Goal: Task Accomplishment & Management: Manage account settings

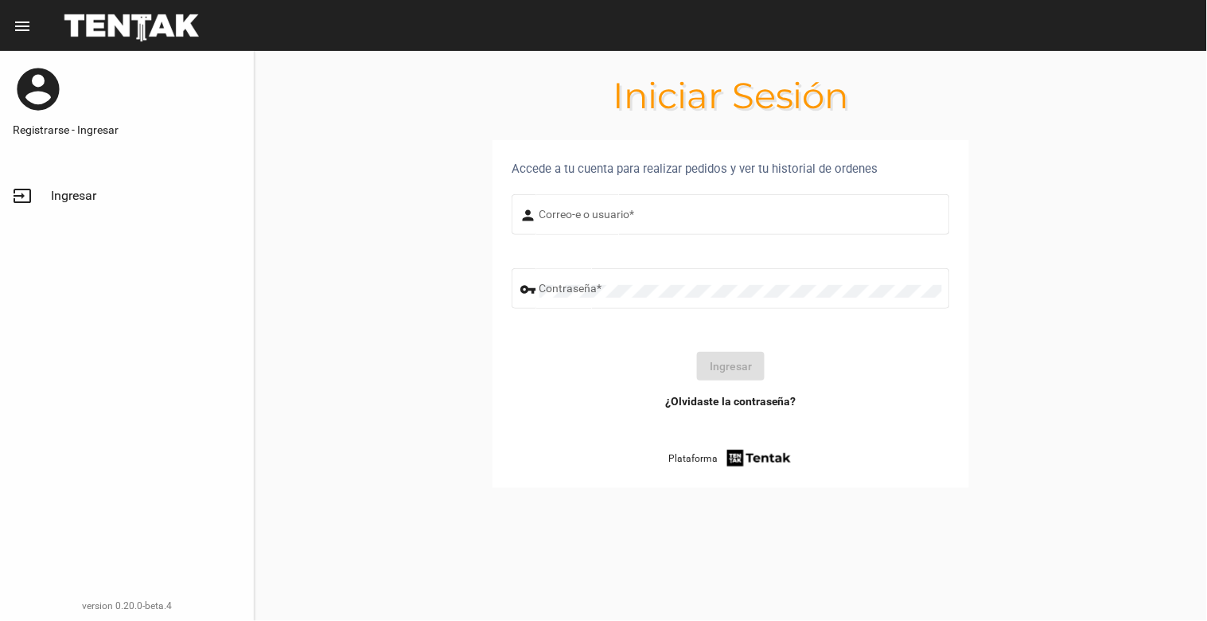
type input "[EMAIL_ADDRESS][DOMAIN_NAME]"
click at [748, 374] on button "Ingresar" at bounding box center [731, 366] width 68 height 29
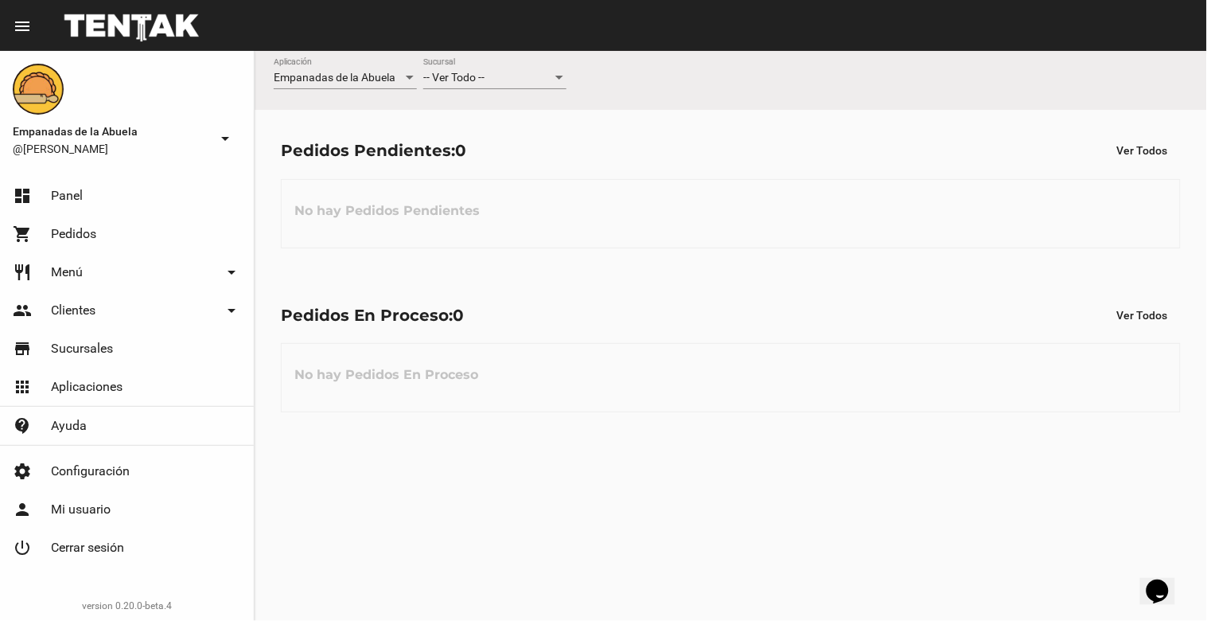
click at [566, 80] on div at bounding box center [559, 78] width 14 height 13
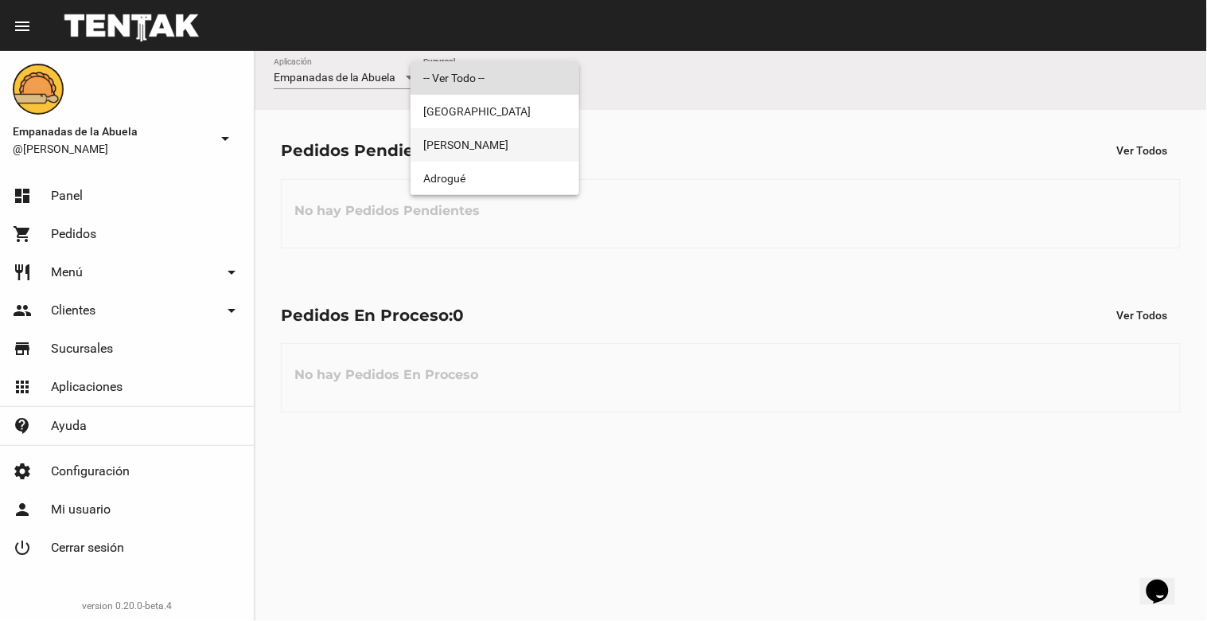
drag, startPoint x: 551, startPoint y: 135, endPoint x: 1001, endPoint y: 38, distance: 460.8
click at [552, 136] on span "[PERSON_NAME]" at bounding box center [494, 144] width 143 height 33
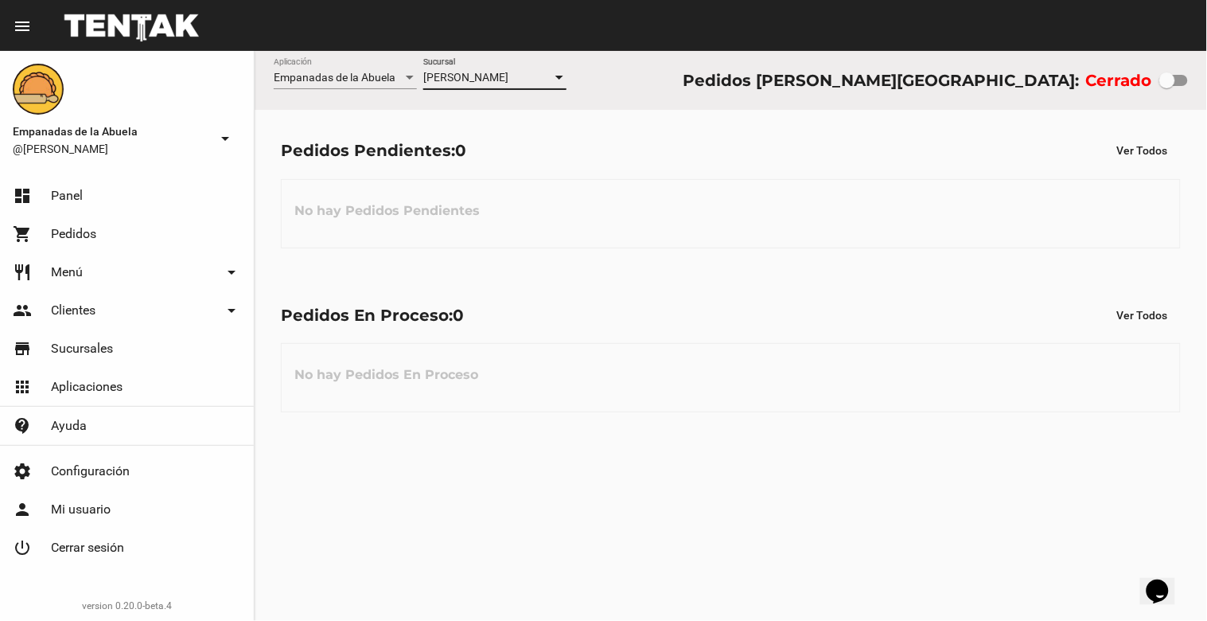
click at [1166, 89] on label at bounding box center [1174, 80] width 29 height 19
click at [1167, 87] on input "checkbox" at bounding box center [1167, 86] width 1 height 1
checkbox input "true"
